Goal: Check status: Check status

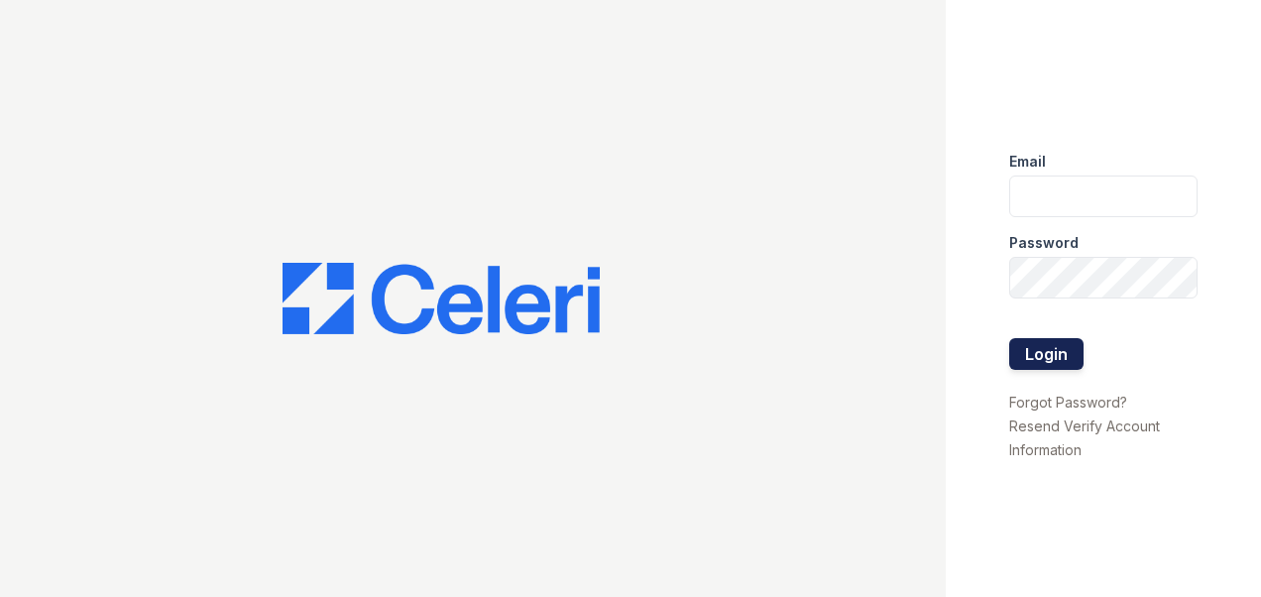
type input "sylvan.am@cafmanagement.com"
click at [1040, 349] on button "Login" at bounding box center [1046, 354] width 74 height 32
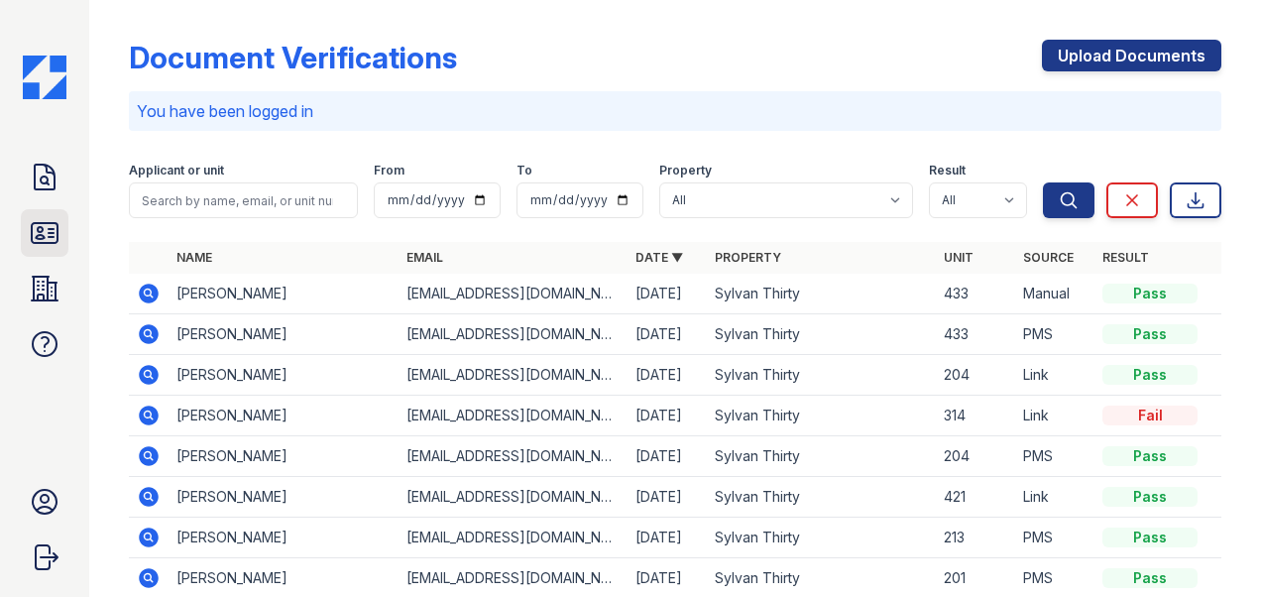
click at [42, 234] on icon at bounding box center [45, 233] width 26 height 20
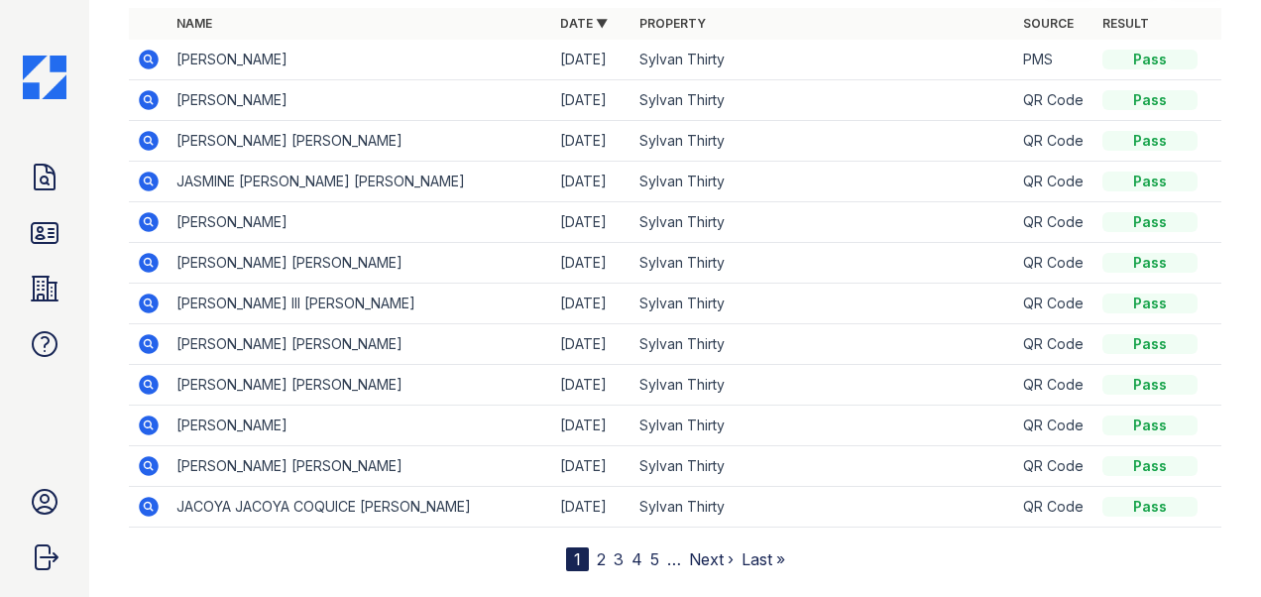
scroll to position [198, 0]
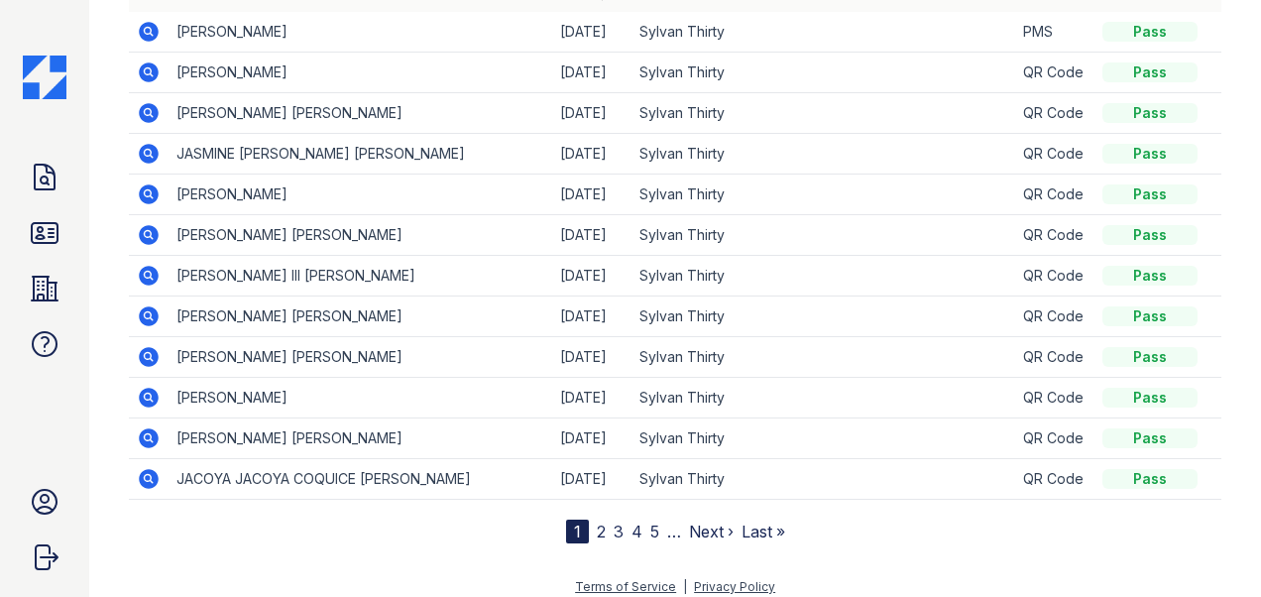
click at [597, 527] on link "2" at bounding box center [601, 531] width 9 height 20
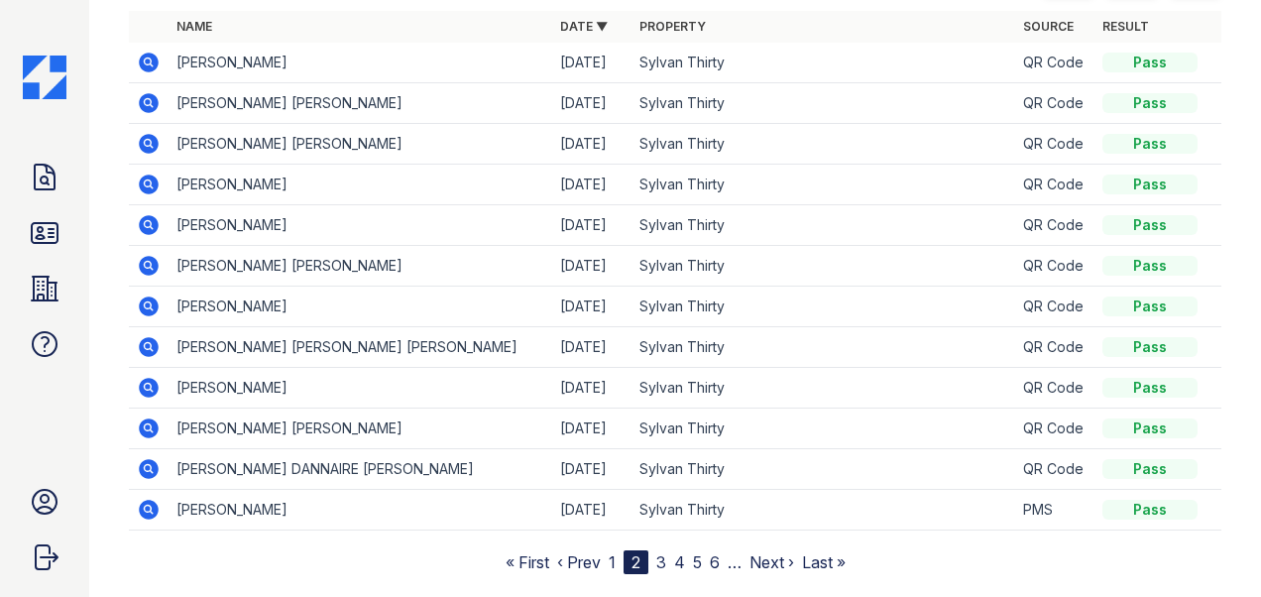
scroll to position [198, 0]
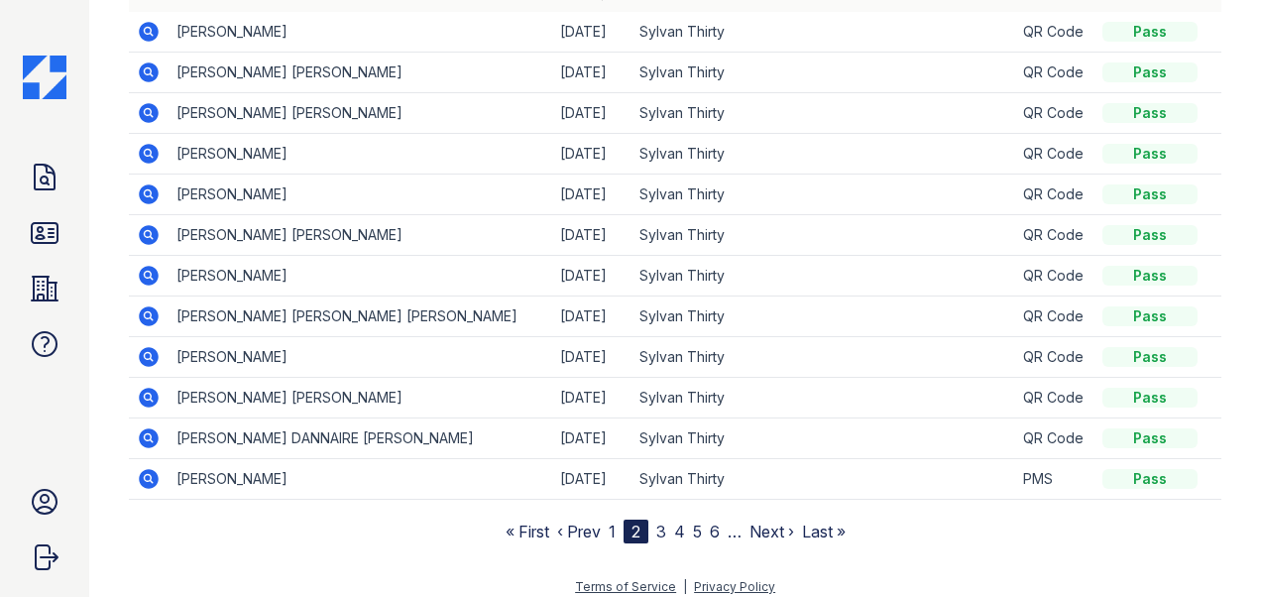
click at [656, 528] on link "3" at bounding box center [661, 531] width 10 height 20
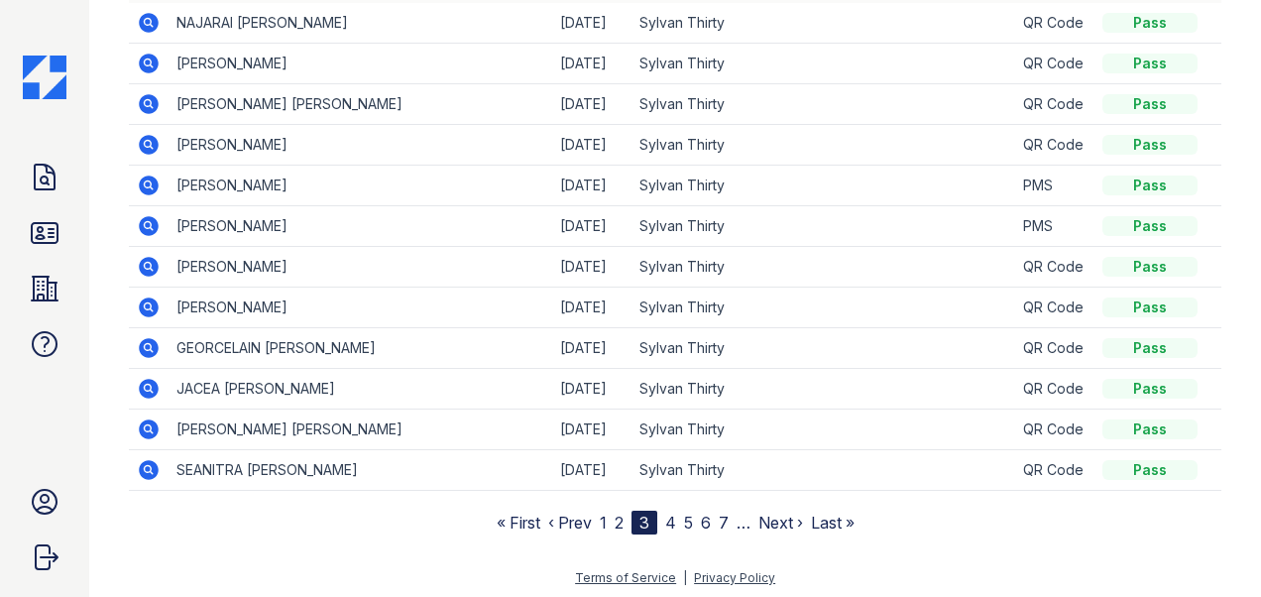
scroll to position [208, 0]
click at [665, 517] on link "4" at bounding box center [670, 522] width 11 height 20
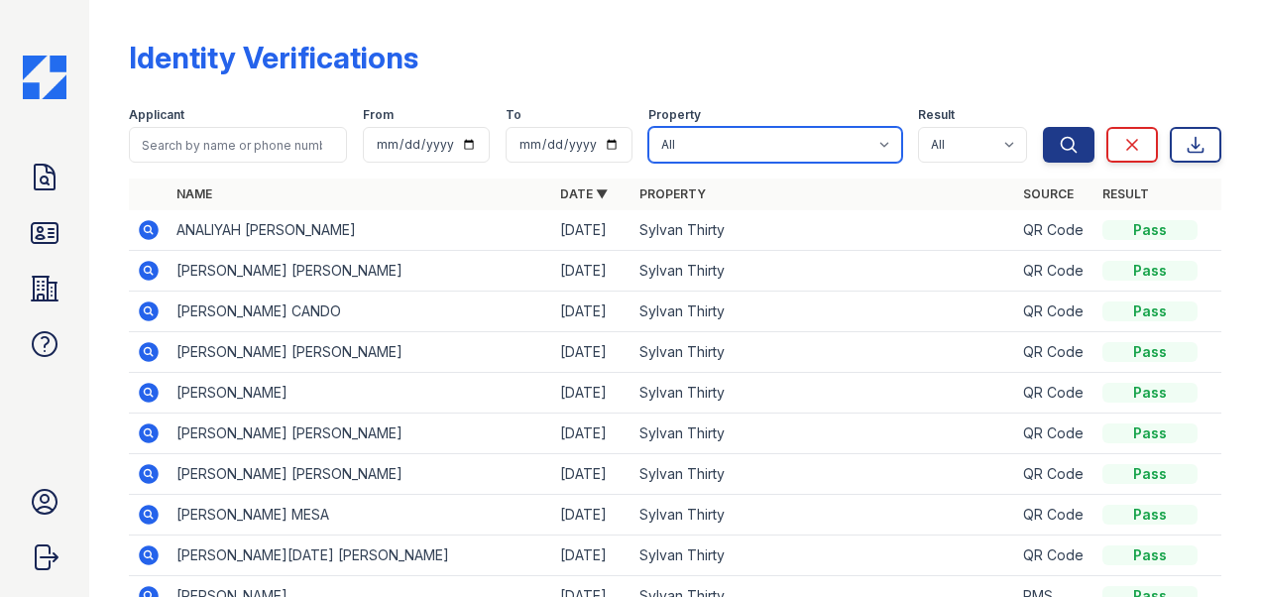
click at [745, 139] on select "All Sylvan Thirty" at bounding box center [775, 145] width 254 height 36
select select "4579"
click at [648, 127] on select "All Sylvan Thirty" at bounding box center [775, 145] width 254 height 36
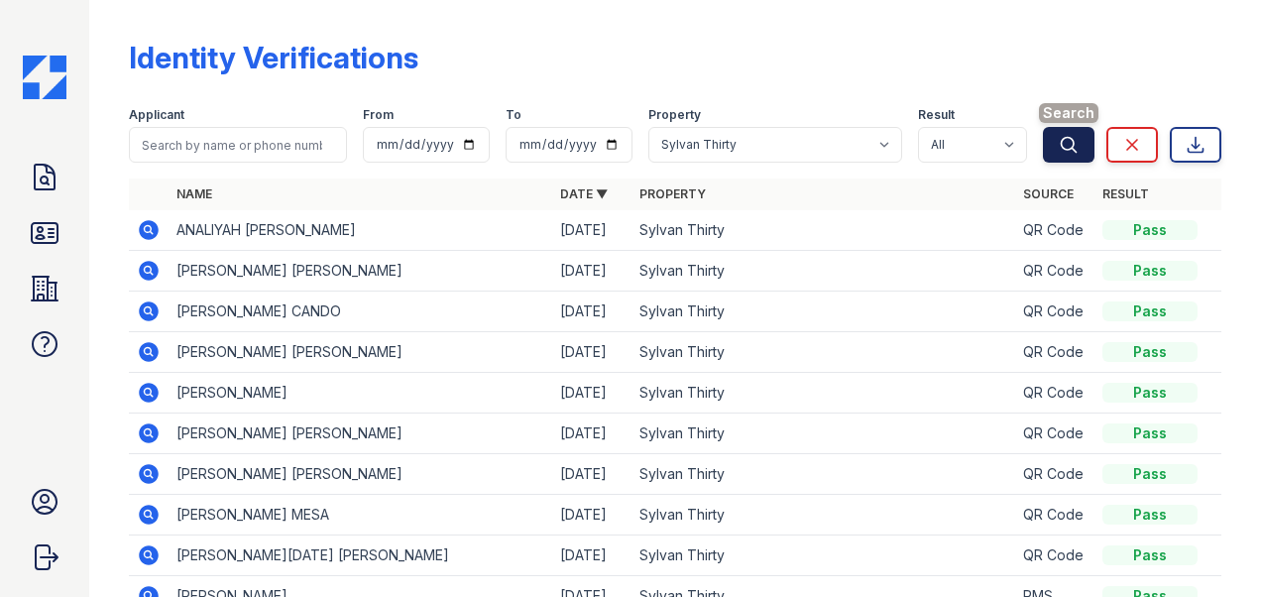
click at [1059, 147] on icon "submit" at bounding box center [1069, 145] width 20 height 20
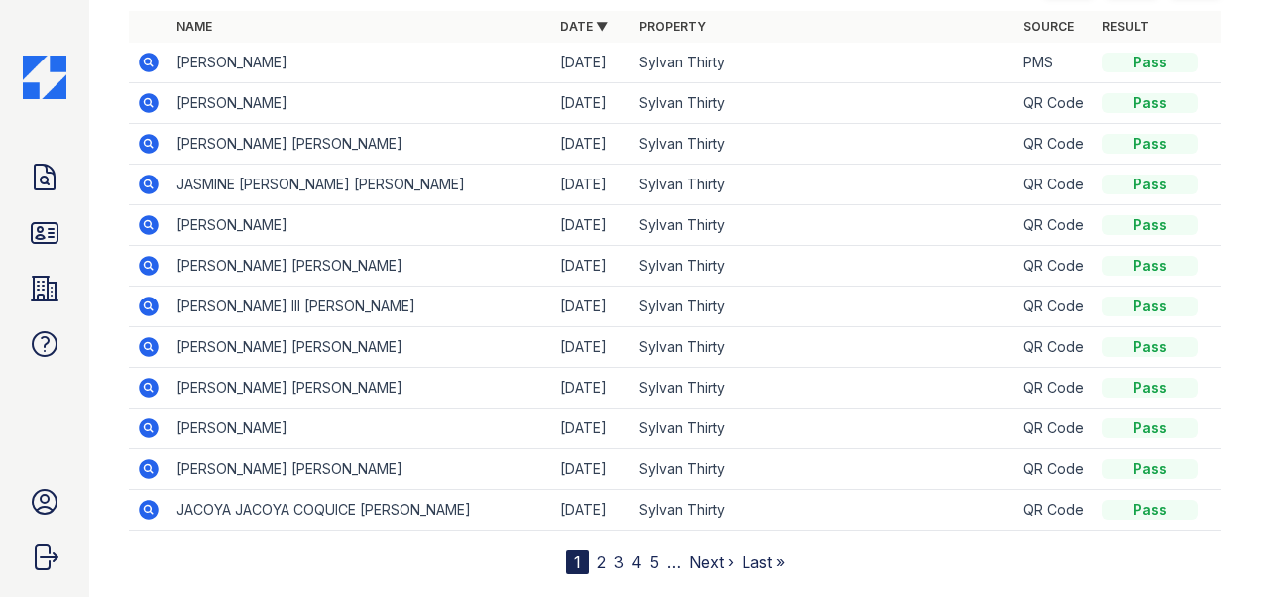
scroll to position [208, 0]
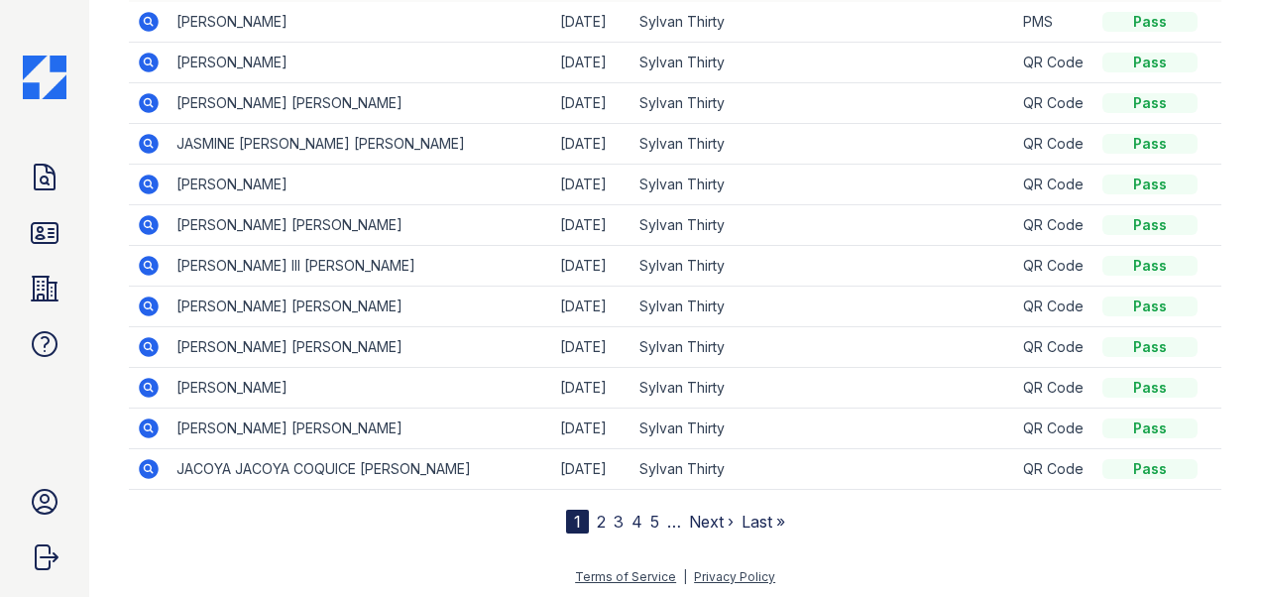
click at [597, 525] on link "2" at bounding box center [601, 522] width 9 height 20
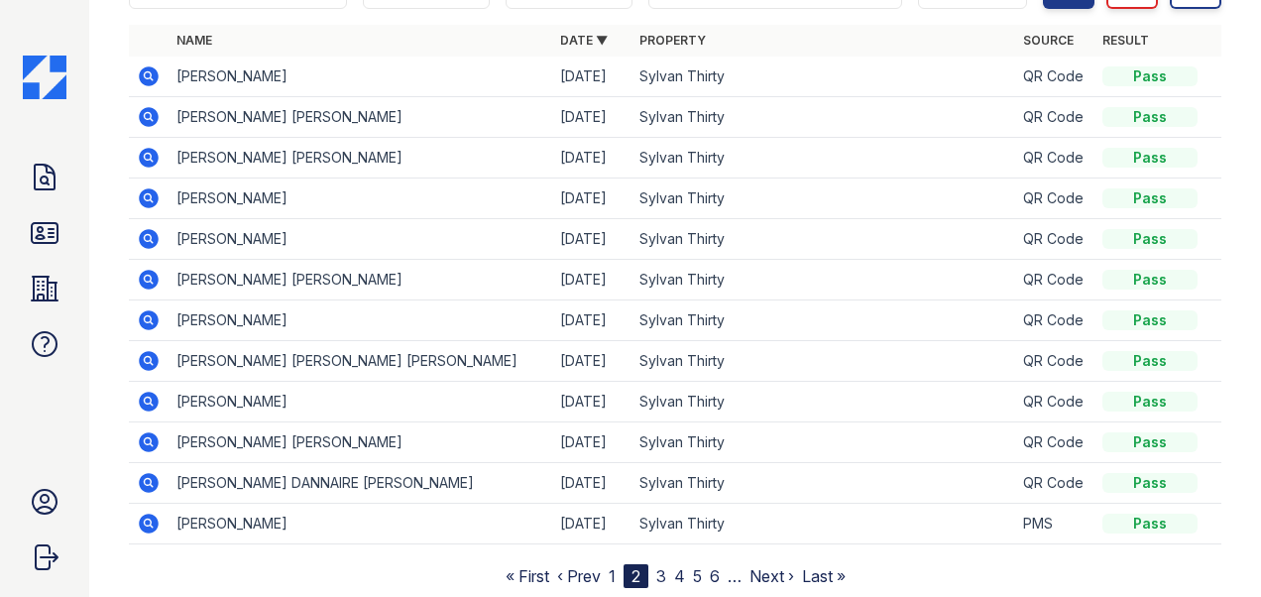
scroll to position [198, 0]
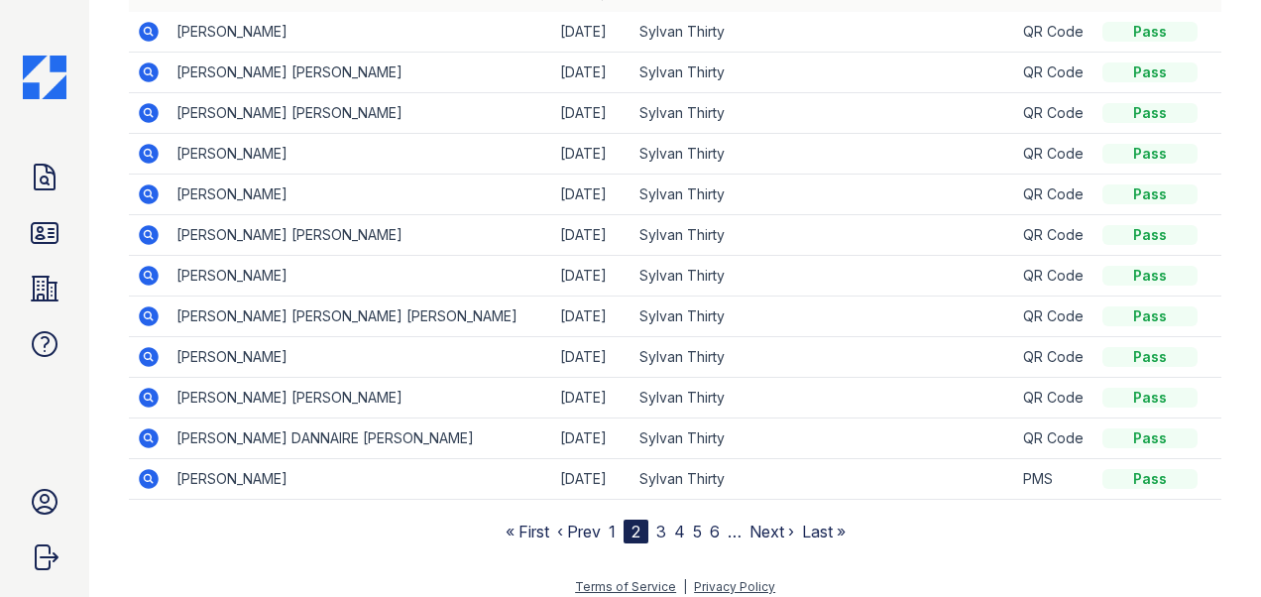
click at [647, 526] on nav "« First ‹ Prev 1 2 3 4 5 6 … Next › Last »" at bounding box center [676, 531] width 340 height 24
click at [656, 525] on link "3" at bounding box center [661, 531] width 10 height 20
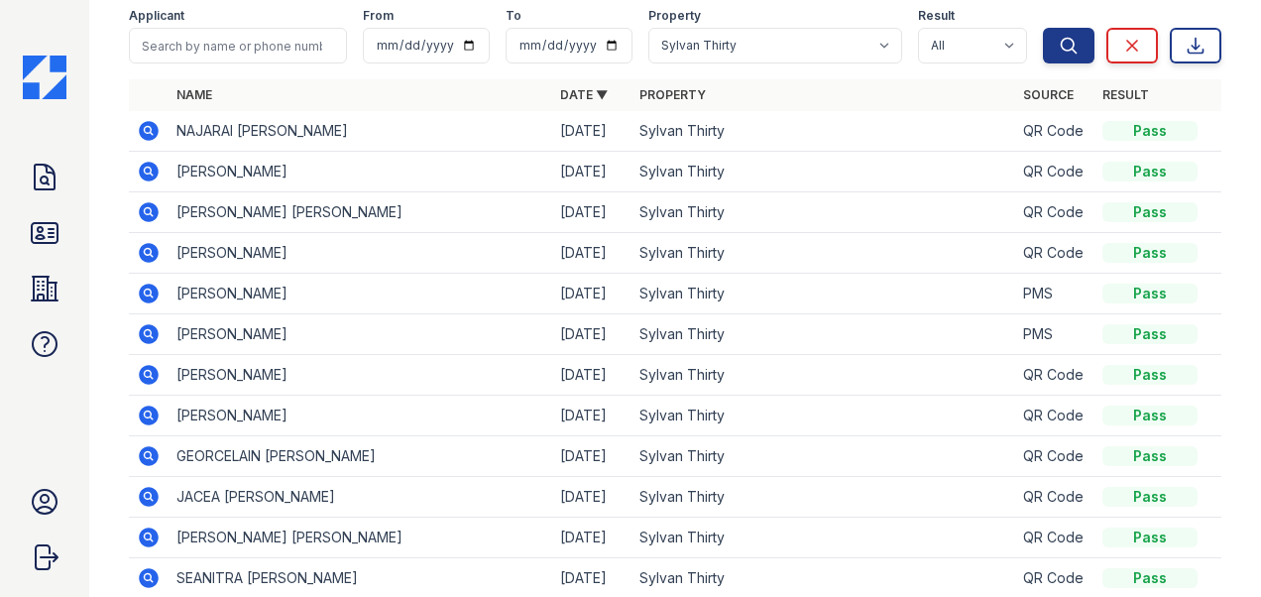
scroll to position [198, 0]
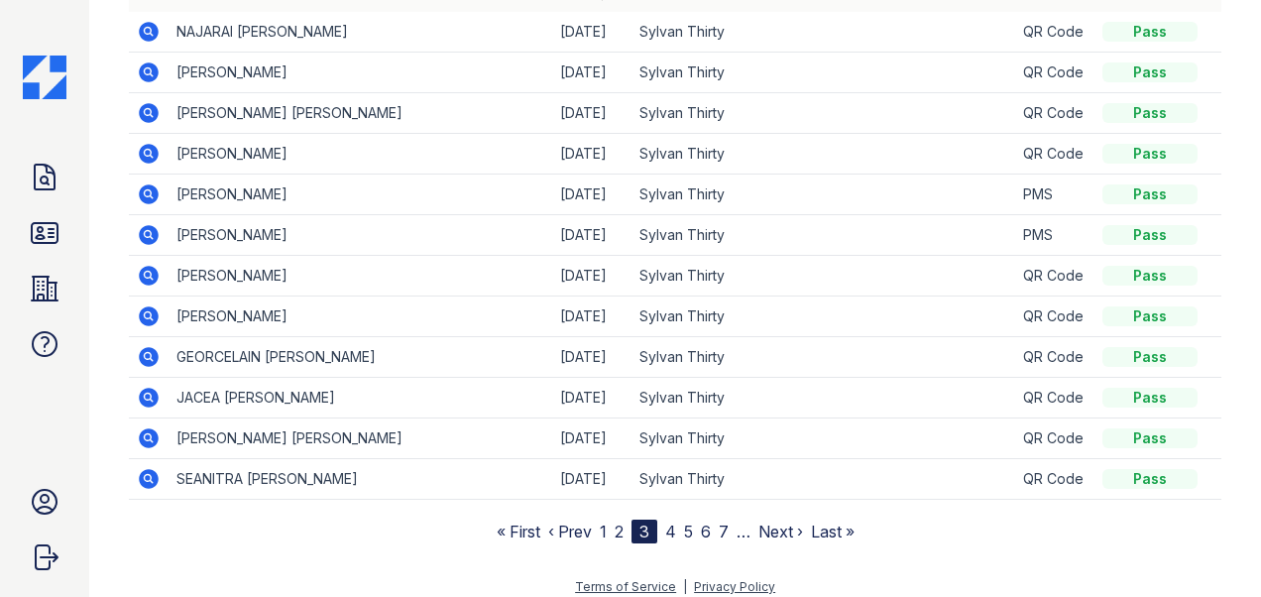
click at [666, 531] on link "4" at bounding box center [670, 531] width 11 height 20
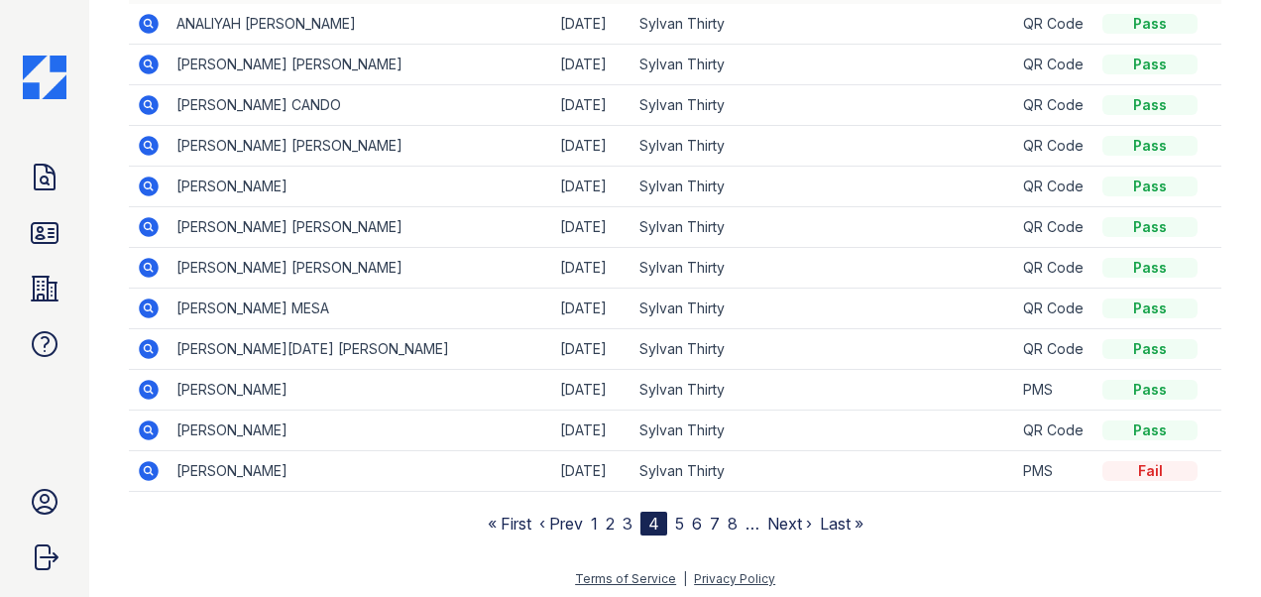
scroll to position [208, 0]
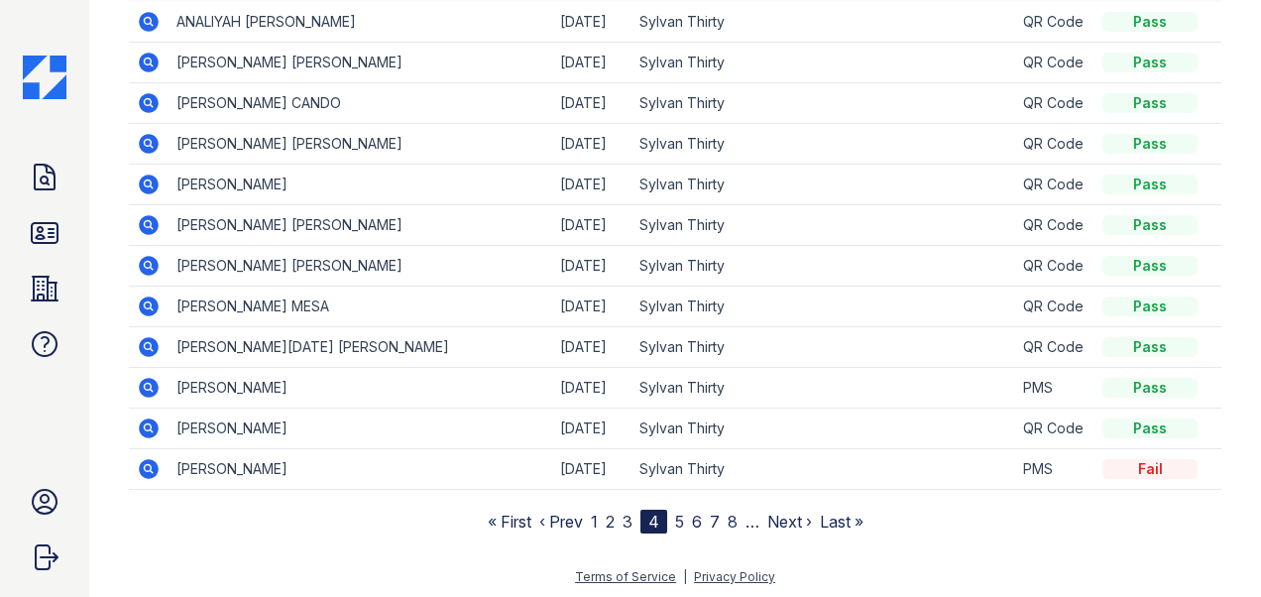
click at [684, 517] on nav "« First ‹ Prev 1 2 3 4 5 6 7 8 … Next › Last »" at bounding box center [676, 522] width 376 height 24
click at [675, 519] on link "5" at bounding box center [679, 522] width 9 height 20
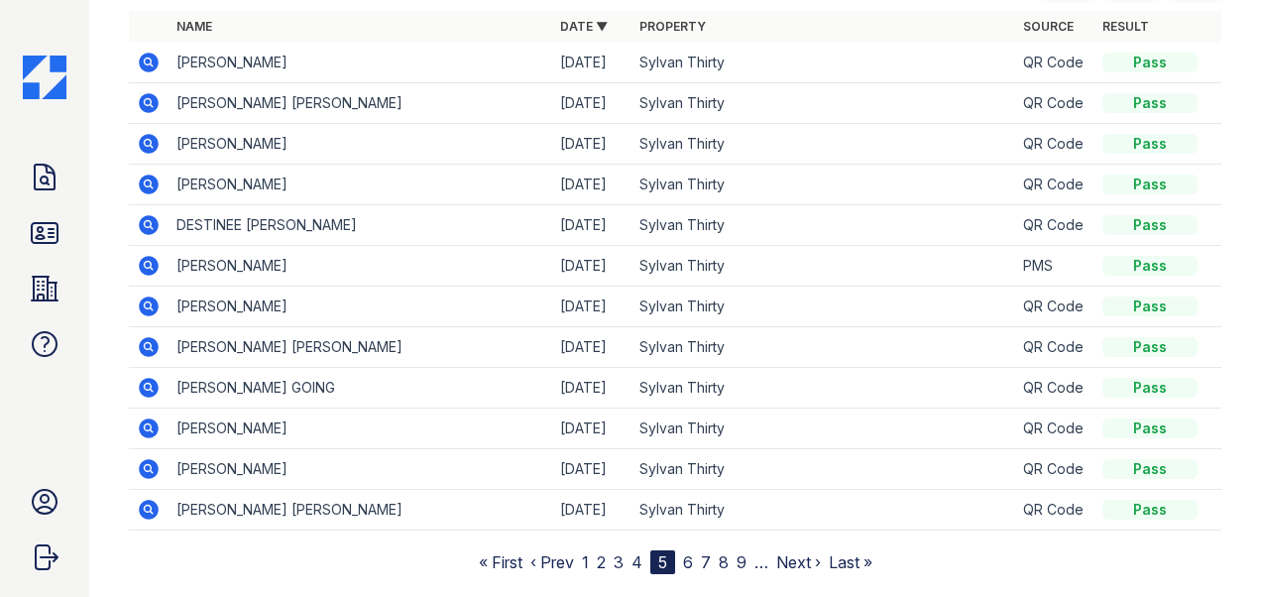
scroll to position [198, 0]
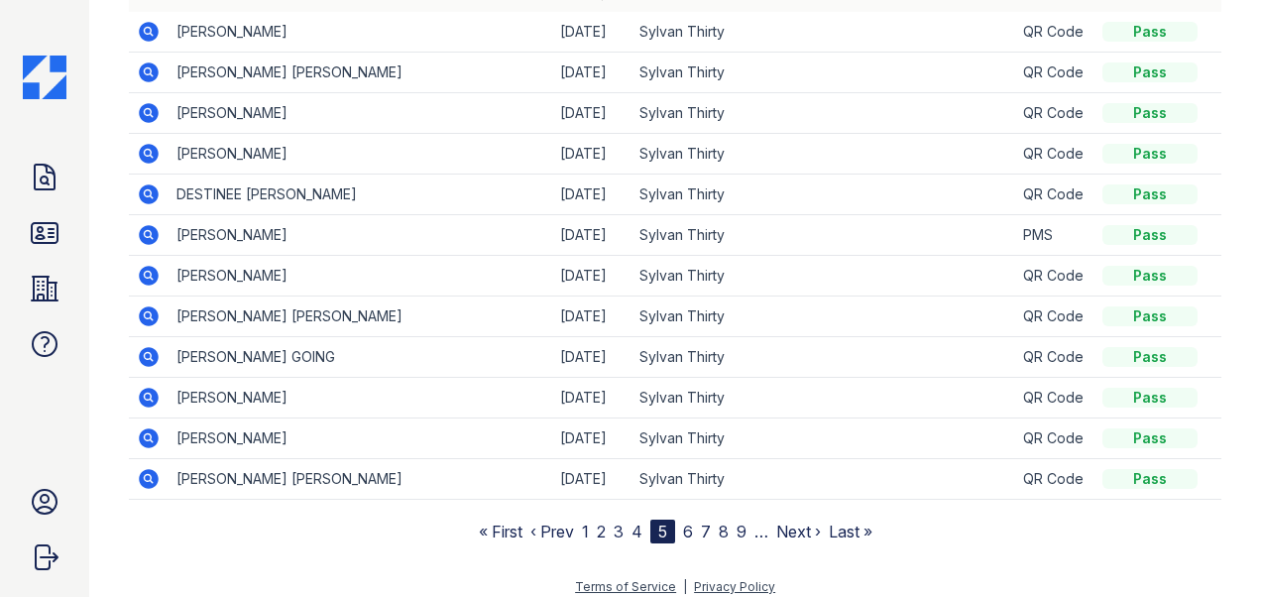
click at [684, 527] on link "6" at bounding box center [688, 531] width 10 height 20
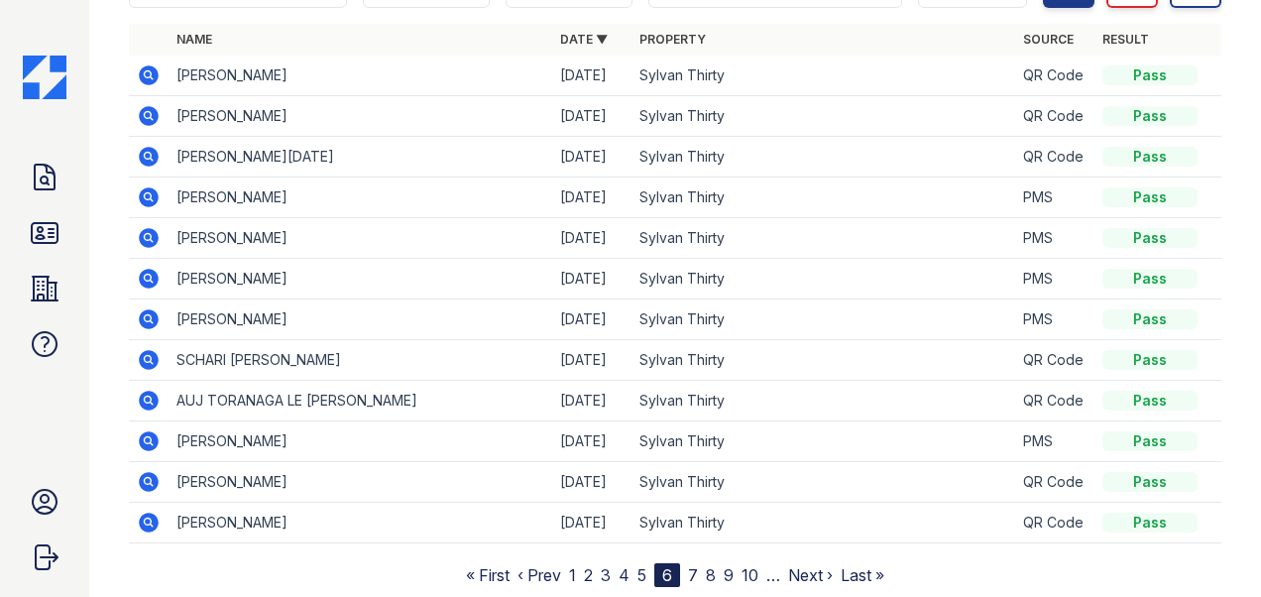
scroll to position [198, 0]
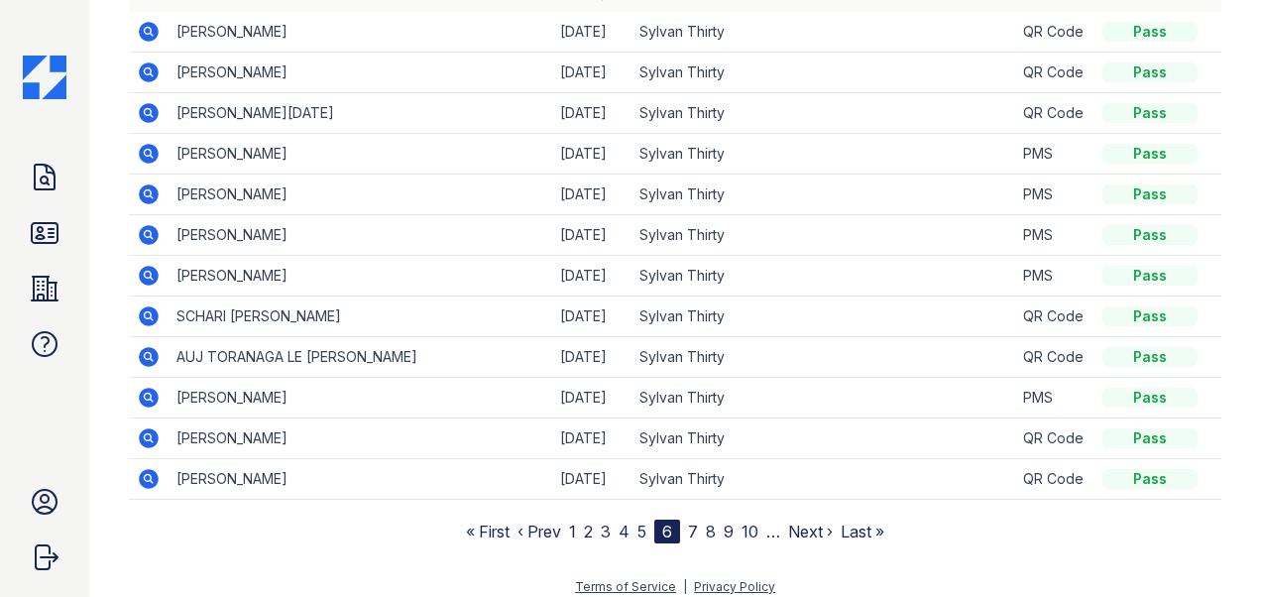
click at [152, 389] on icon at bounding box center [149, 398] width 20 height 20
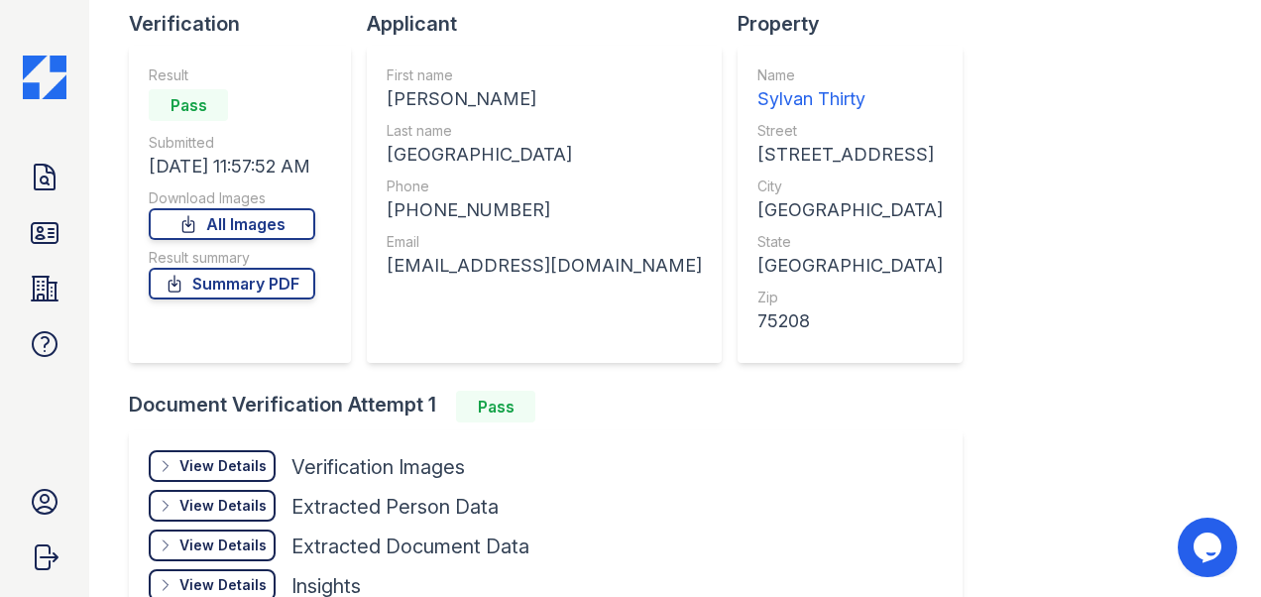
scroll to position [198, 0]
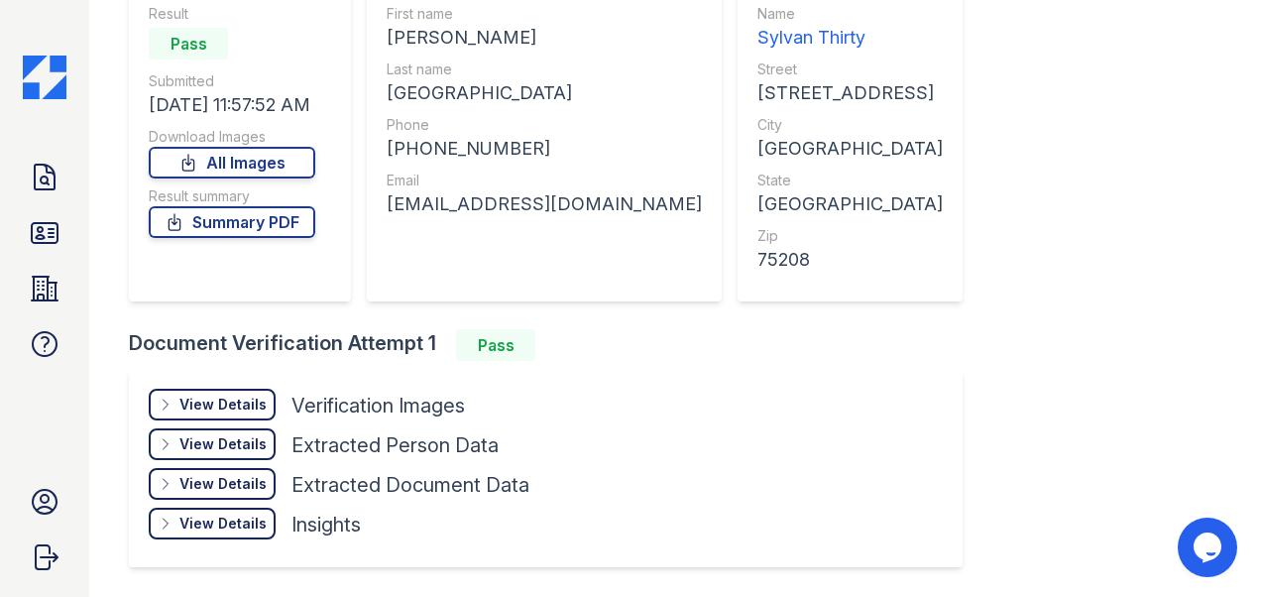
click at [210, 396] on div "View Details" at bounding box center [222, 405] width 87 height 20
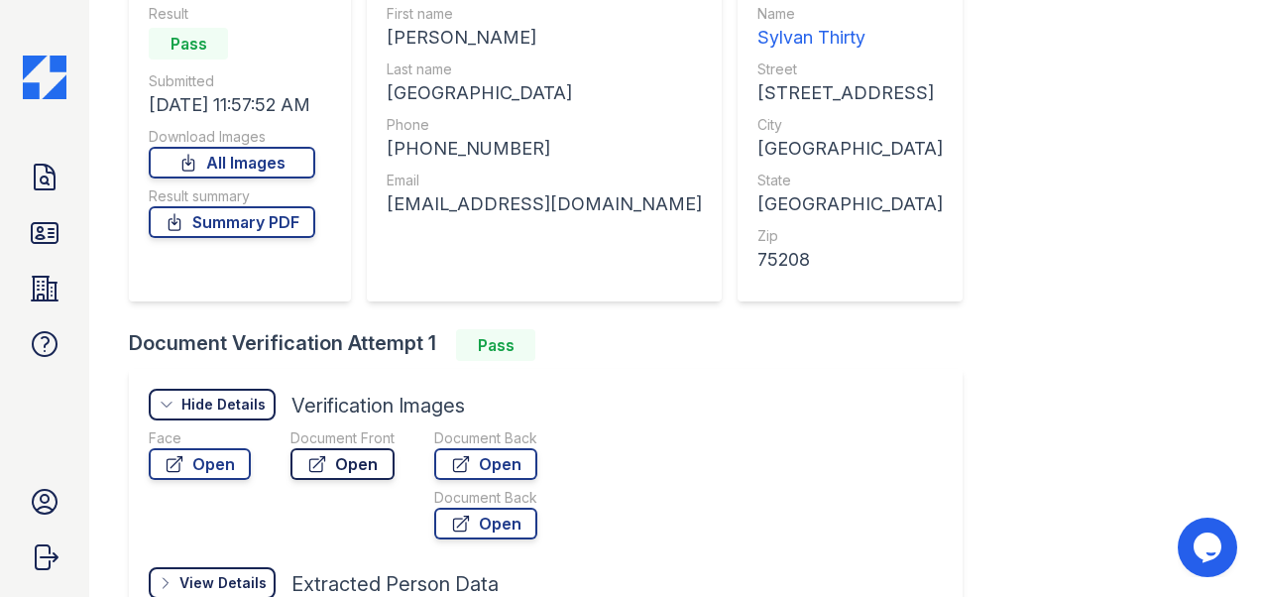
click at [347, 467] on link "Open" at bounding box center [342, 464] width 104 height 32
